Goal: Information Seeking & Learning: Understand process/instructions

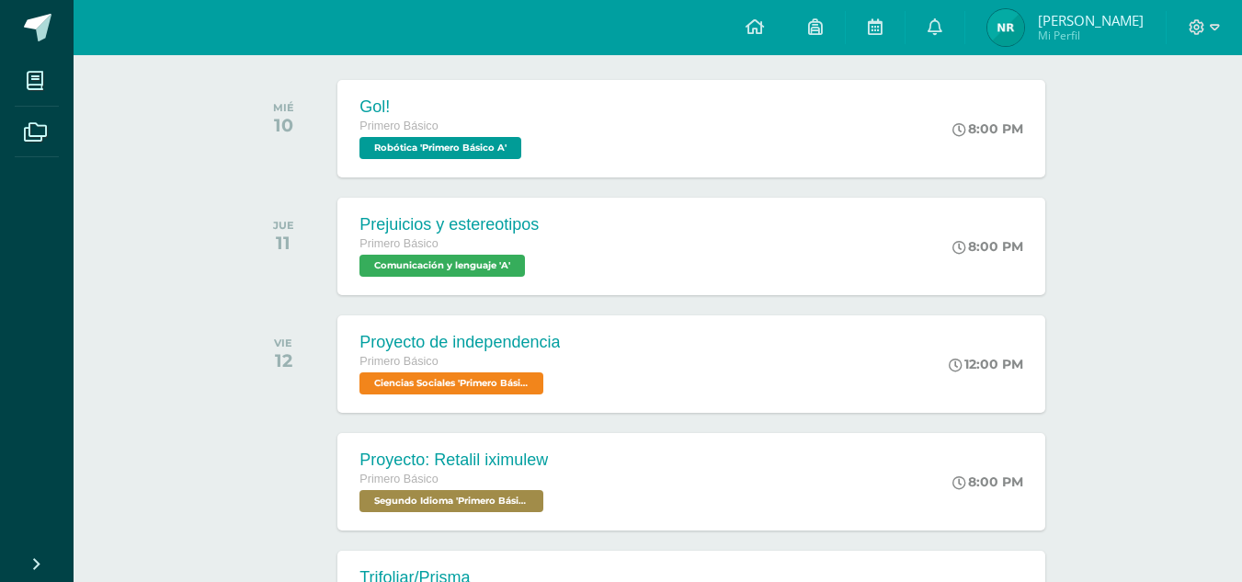
scroll to position [466, 0]
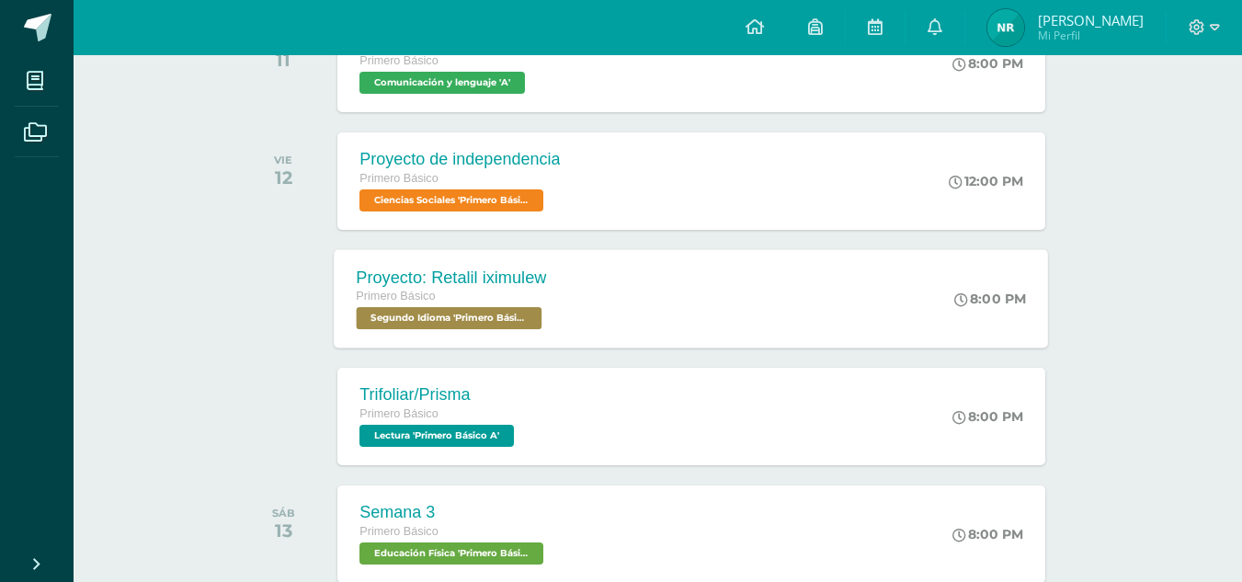
click at [643, 316] on div "Proyecto: Retalil iximulew Primero Básico Segundo Idioma 'Primero Básico A' 8:0…" at bounding box center [692, 298] width 714 height 98
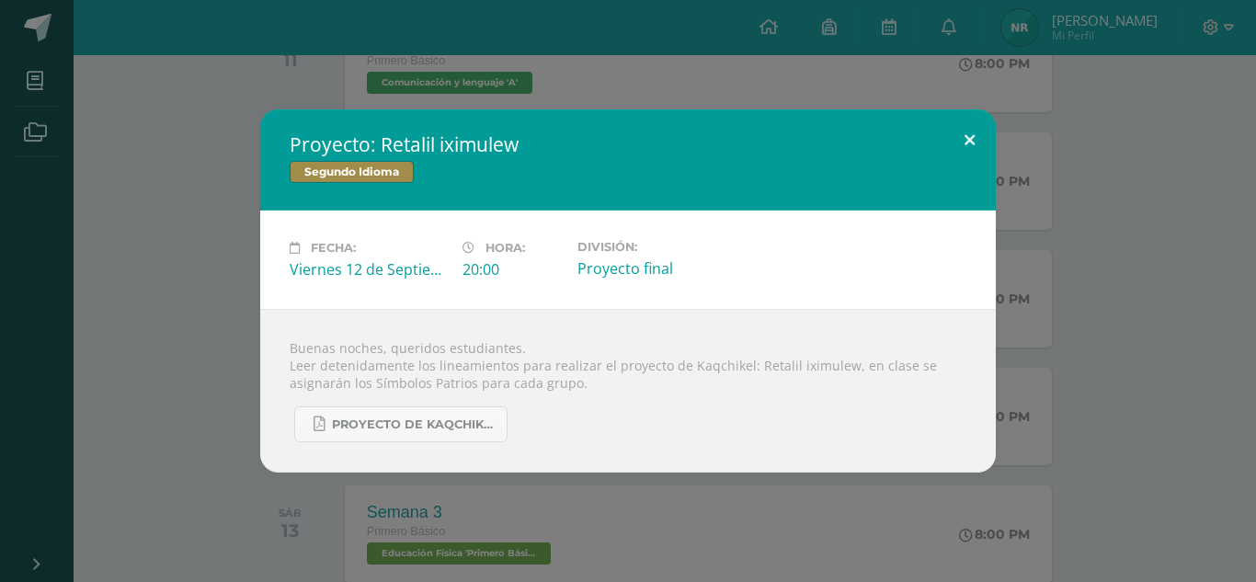
click at [969, 137] on button at bounding box center [969, 140] width 52 height 63
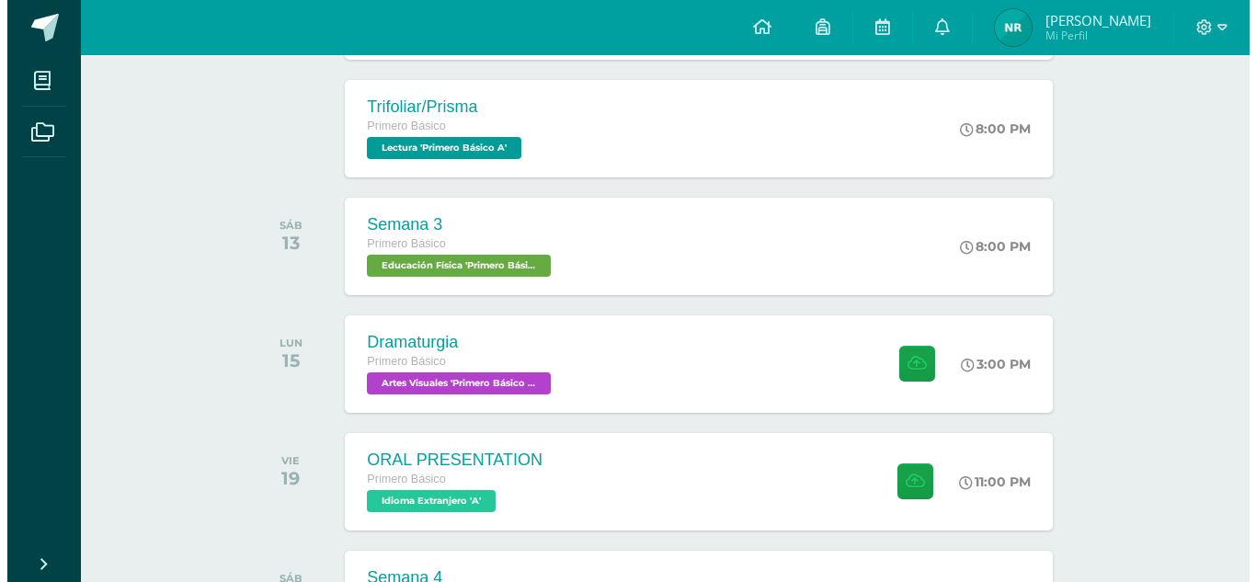
scroll to position [750, 0]
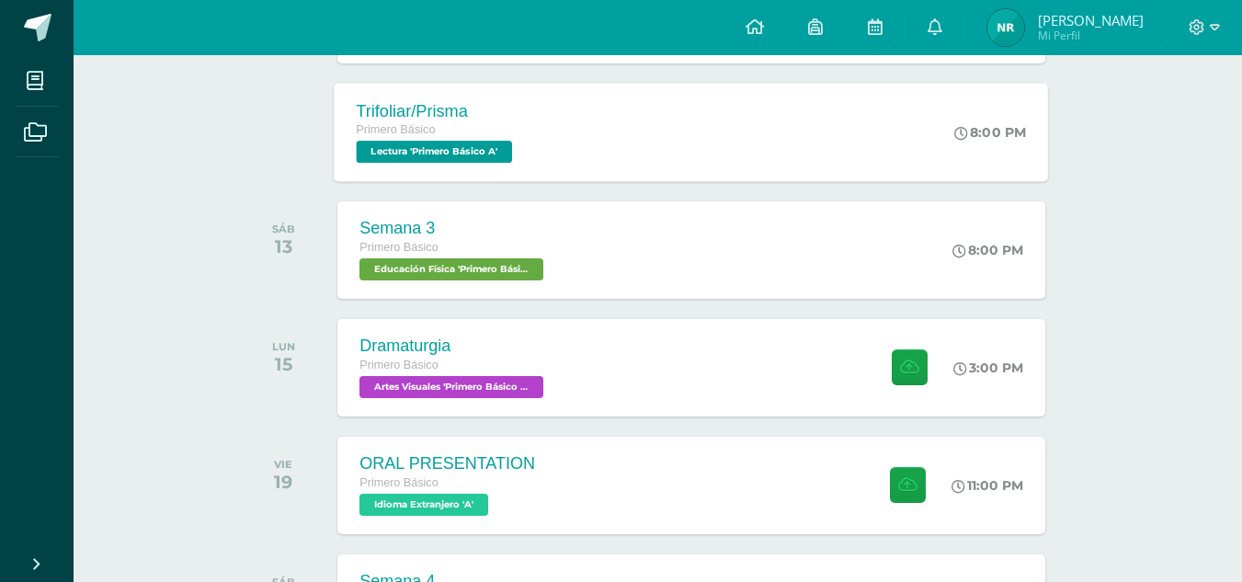
click at [713, 96] on div "Trifoliar/Prisma Primero Básico Lectura 'Primero Básico A' 8:00 PM Trifoliar/Pr…" at bounding box center [692, 132] width 714 height 98
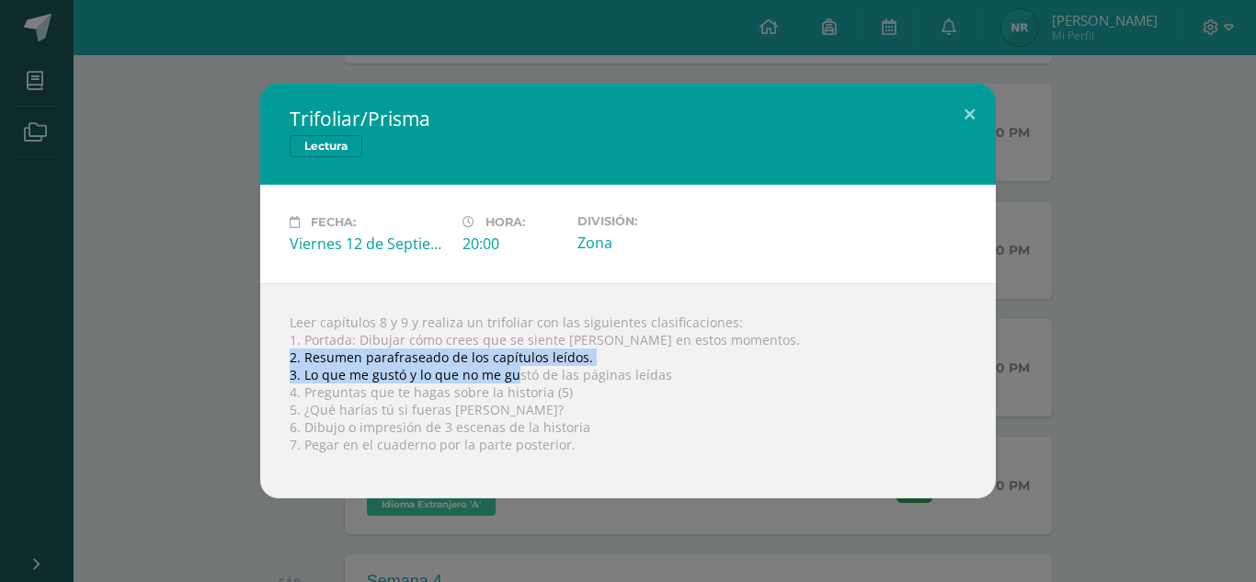
drag, startPoint x: 290, startPoint y: 356, endPoint x: 516, endPoint y: 368, distance: 226.4
click at [516, 368] on div "Leer capítulos 8 y 9 y realiza un trifoliar con las siguientes clasificaciones:…" at bounding box center [627, 390] width 735 height 215
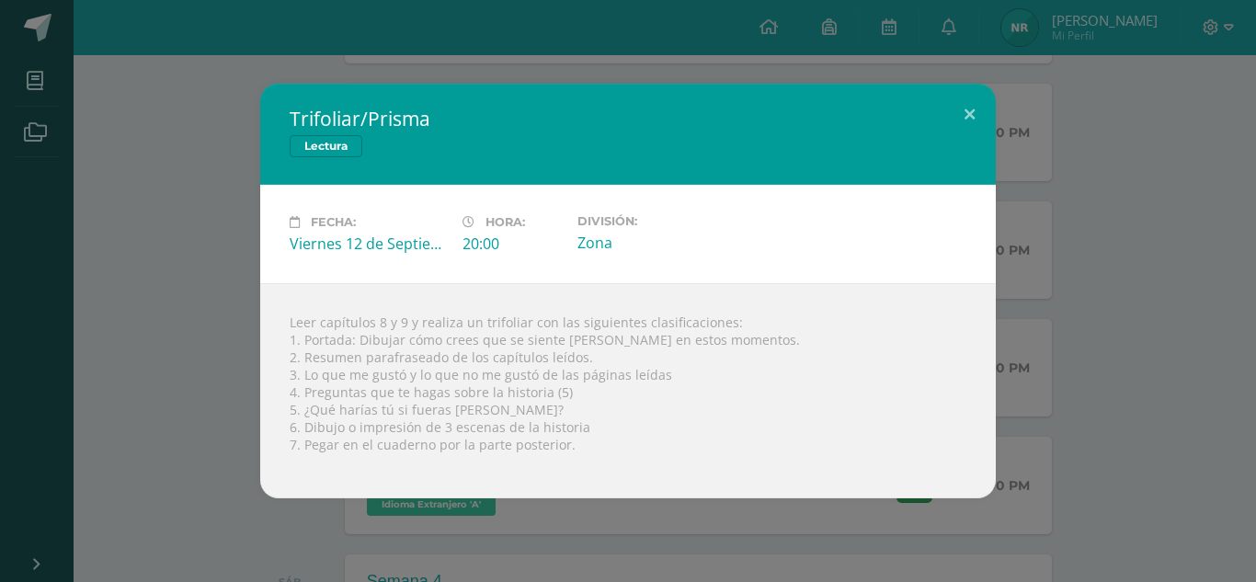
click at [287, 338] on div "Leer capítulos 8 y 9 y realiza un trifoliar con las siguientes clasificaciones:…" at bounding box center [627, 390] width 735 height 215
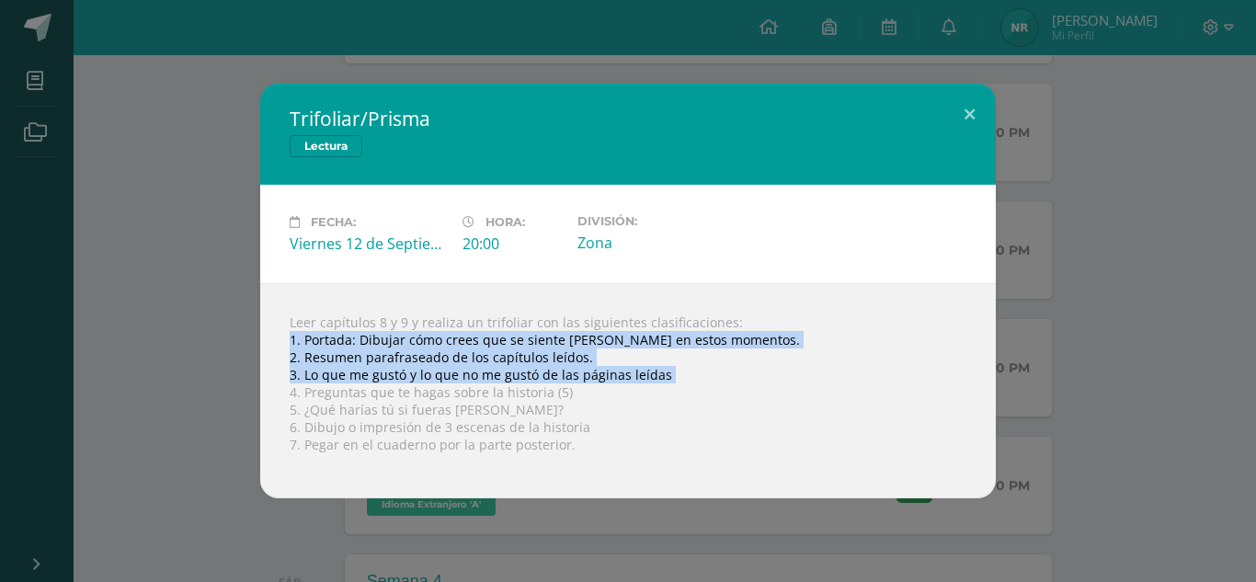
drag, startPoint x: 287, startPoint y: 338, endPoint x: 662, endPoint y: 368, distance: 376.2
click at [662, 368] on div "Leer capítulos 8 y 9 y realiza un trifoliar con las siguientes clasificaciones:…" at bounding box center [627, 390] width 735 height 215
click at [286, 339] on div "Leer capítulos 8 y 9 y realiza un trifoliar con las siguientes clasificaciones:…" at bounding box center [627, 390] width 735 height 215
click at [302, 337] on div "Leer capítulos 8 y 9 y realiza un trifoliar con las siguientes clasificaciones:…" at bounding box center [627, 390] width 735 height 215
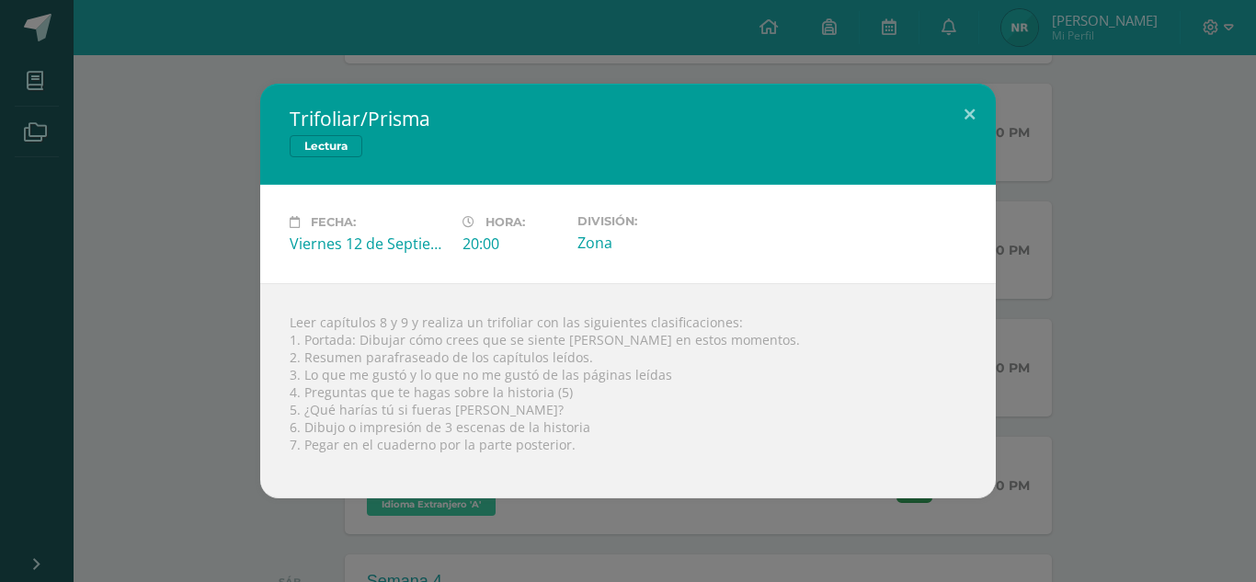
click at [594, 397] on div "Leer capítulos 8 y 9 y realiza un trifoliar con las siguientes clasificaciones:…" at bounding box center [627, 390] width 735 height 215
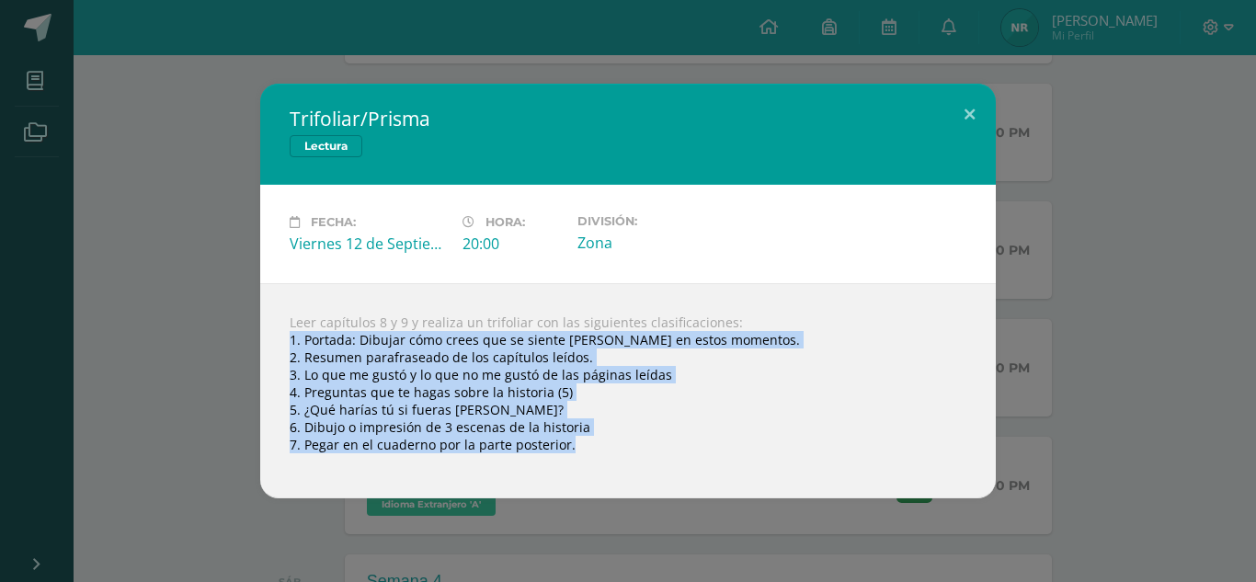
drag, startPoint x: 288, startPoint y: 336, endPoint x: 566, endPoint y: 460, distance: 304.9
click at [566, 460] on div "Leer capítulos 8 y 9 y realiza un trifoliar con las siguientes clasificaciones:…" at bounding box center [627, 390] width 735 height 215
